Goal: Task Accomplishment & Management: Manage account settings

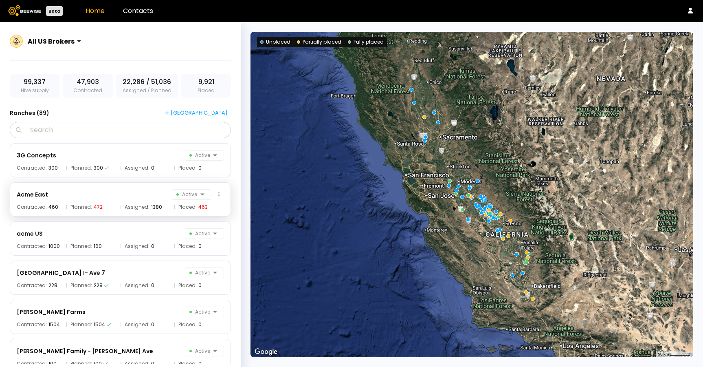
click at [118, 196] on div "Acme East Active" at bounding box center [120, 194] width 207 height 11
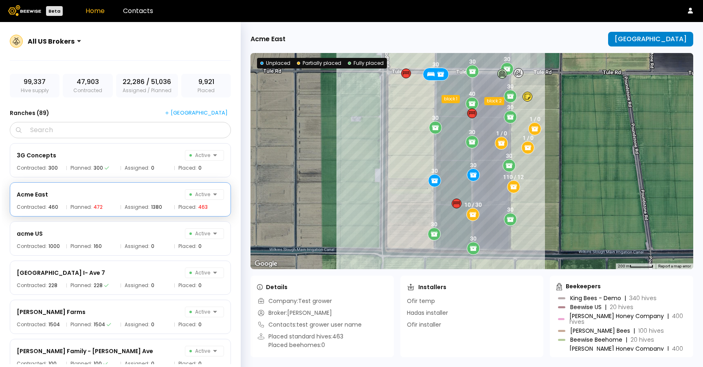
click at [404, 35] on div "[GEOGRAPHIC_DATA]" at bounding box center [651, 38] width 72 height 7
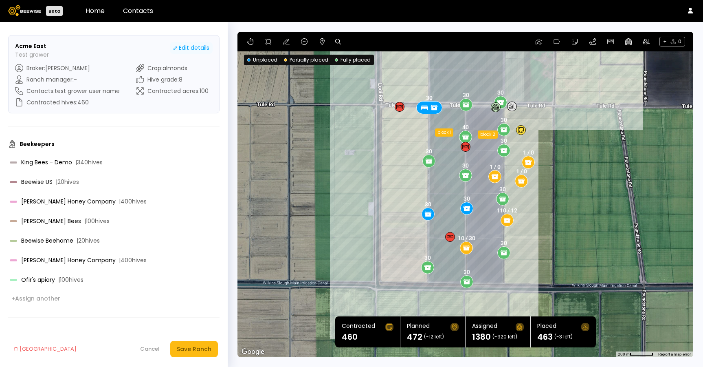
click at [185, 50] on div "Edit details" at bounding box center [191, 48] width 36 height 9
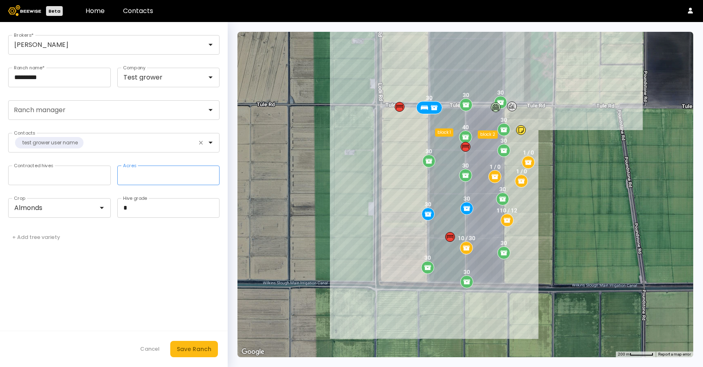
drag, startPoint x: 144, startPoint y: 176, endPoint x: 119, endPoint y: 176, distance: 24.8
click at [119, 176] on input "***" at bounding box center [169, 175] width 102 height 19
click at [199, 349] on div "Save Ranch" at bounding box center [194, 348] width 35 height 9
drag, startPoint x: 69, startPoint y: 77, endPoint x: 0, endPoint y: 77, distance: 69.2
click at [0, 77] on html "Beta Home Contacts [PERSON_NAME] Brokers * ********* Ranch name * Test grower C…" at bounding box center [351, 183] width 703 height 367
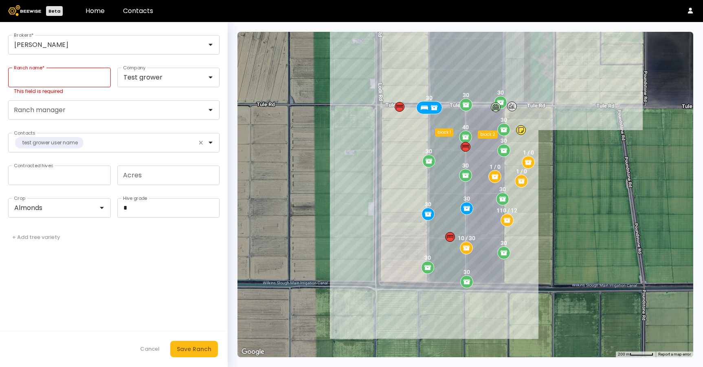
click at [77, 75] on input "Ranch name *" at bounding box center [60, 77] width 102 height 19
click at [151, 345] on div "Cancel" at bounding box center [150, 349] width 20 height 8
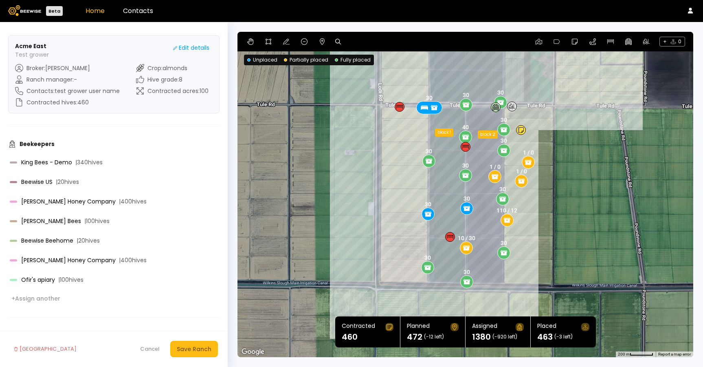
click at [96, 10] on link "Home" at bounding box center [95, 10] width 19 height 9
